Goal: Task Accomplishment & Management: Use online tool/utility

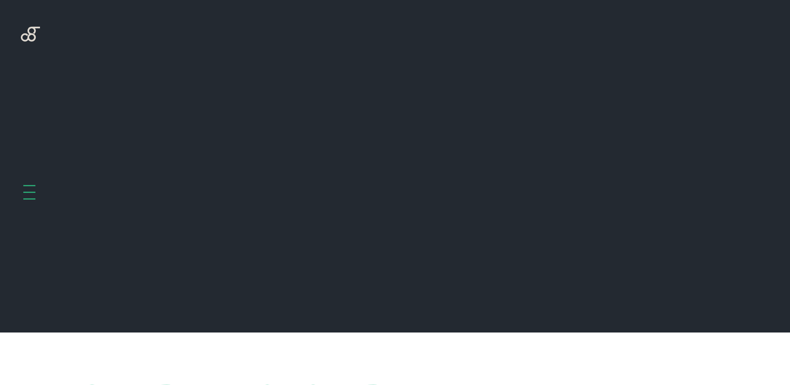
scroll to position [332, 0]
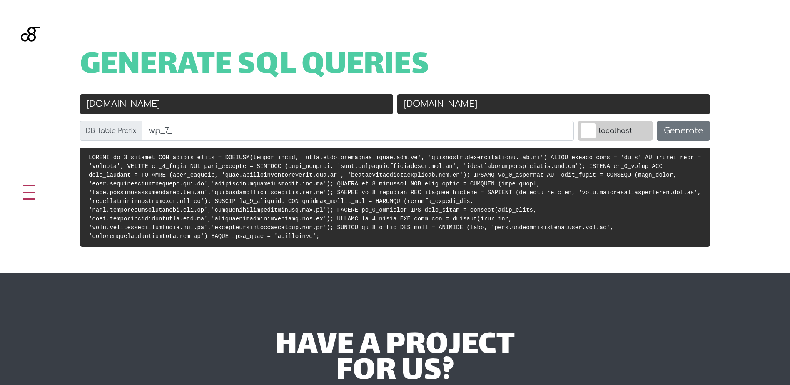
click at [262, 105] on input "[DOMAIN_NAME]" at bounding box center [236, 104] width 313 height 20
paste input "[DOMAIN_NAME]"
type input "[DOMAIN_NAME]"
click at [452, 109] on input "[DOMAIN_NAME]" at bounding box center [553, 104] width 313 height 20
paste input "[DOMAIN_NAME]"
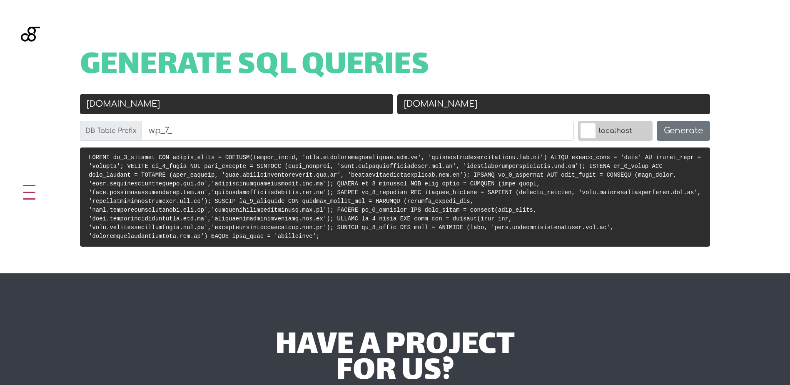
type input "rainbowserpent.net"
click at [202, 101] on input "rainbowserpent.net" at bounding box center [236, 104] width 313 height 20
type input "rainbowserpent.net"
click at [405, 105] on input "rainbowserpent.net" at bounding box center [553, 104] width 313 height 20
type input "staging.rainbowserpent.net"
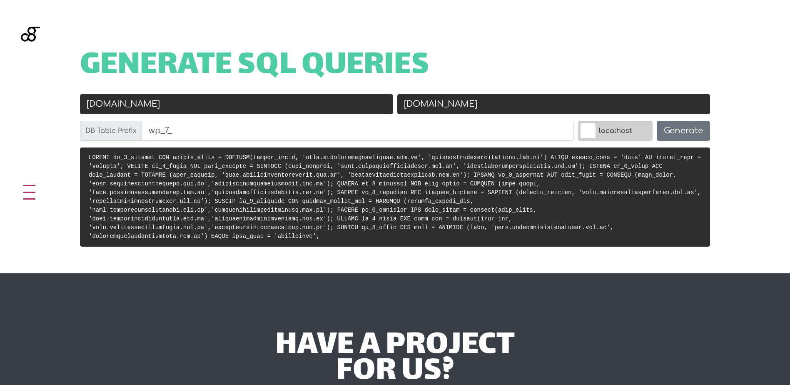
click at [87, 105] on input "rainbowserpent.net" at bounding box center [236, 104] width 313 height 20
type input "https://rainbowserpent.net"
click at [403, 99] on input "staging.rainbowserpent.net" at bounding box center [553, 104] width 313 height 20
paste input "https://"
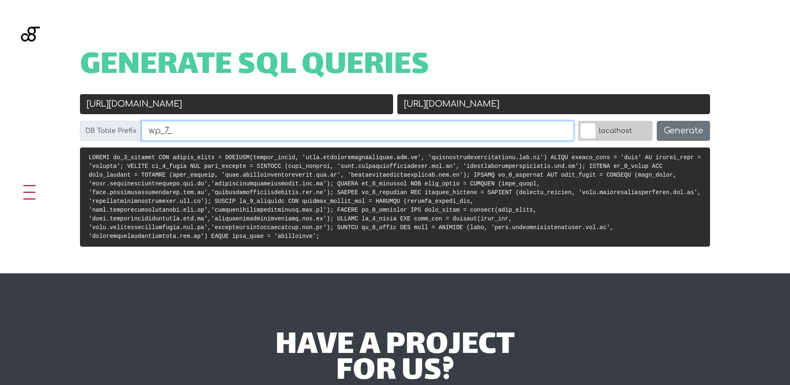
type input "https://staging.rainbowserpent.net"
click at [232, 134] on input "wp_7_" at bounding box center [358, 131] width 432 height 20
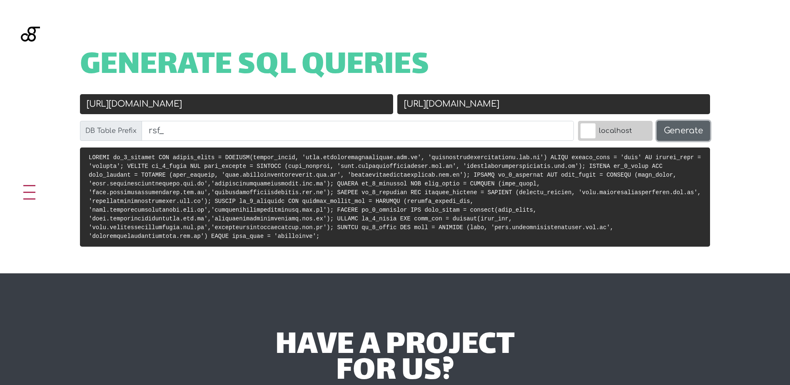
type input "rsf_"
click at [667, 129] on button "Generate" at bounding box center [683, 131] width 53 height 20
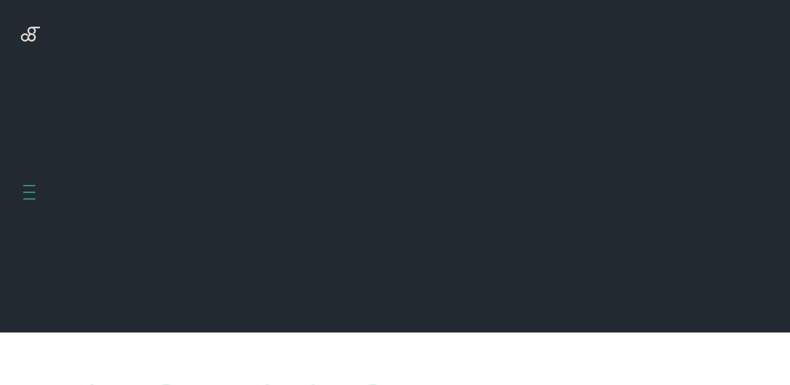
scroll to position [332, 0]
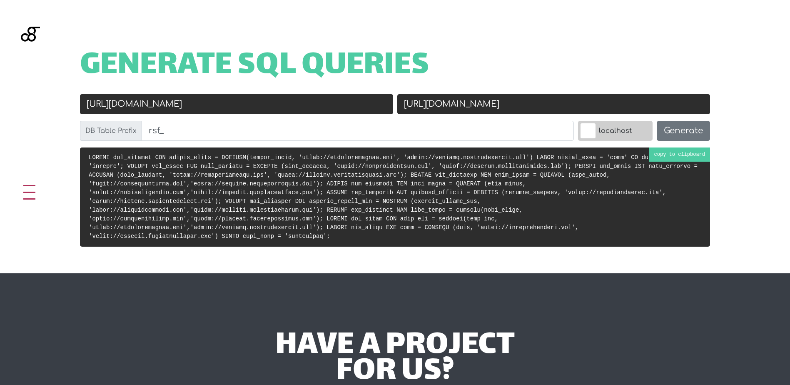
click at [683, 154] on pre at bounding box center [395, 196] width 630 height 99
click at [185, 107] on input "[URL][DOMAIN_NAME]" at bounding box center [236, 104] width 313 height 20
type input "[URL][DOMAIN_NAME]"
click at [573, 106] on input "[URL][DOMAIN_NAME]" at bounding box center [553, 104] width 313 height 20
paste input "piri"
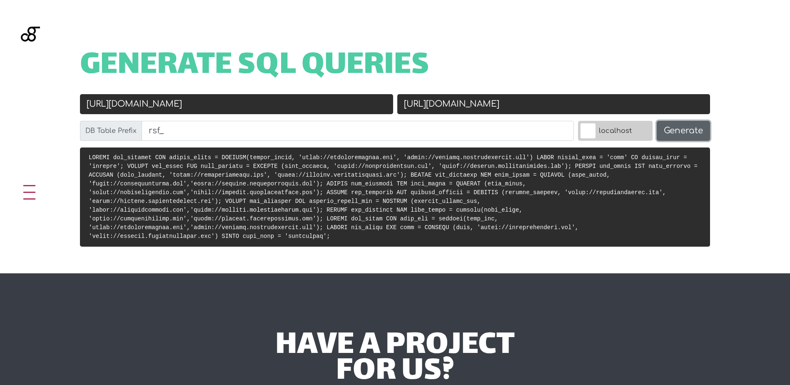
type input "[URL][DOMAIN_NAME]"
click at [678, 131] on button "Generate" at bounding box center [683, 131] width 53 height 20
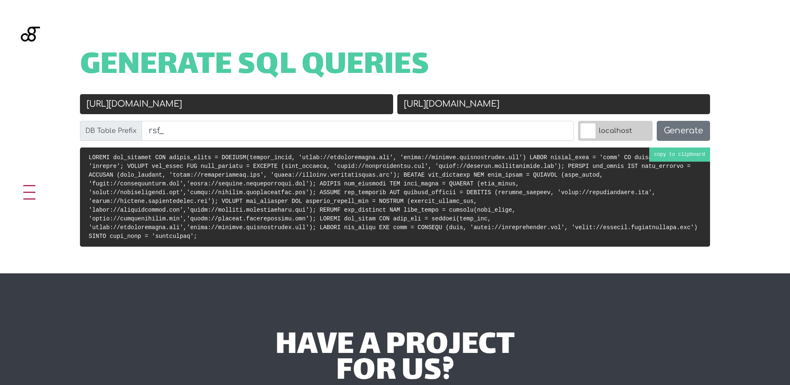
scroll to position [332, 0]
click at [510, 172] on code at bounding box center [393, 196] width 609 height 85
